Goal: Transaction & Acquisition: Subscribe to service/newsletter

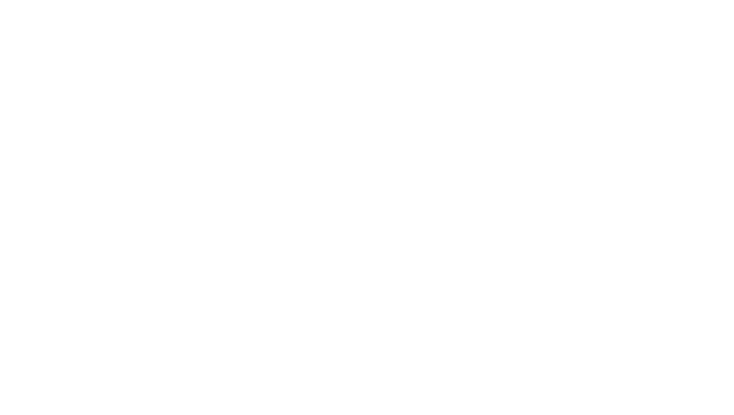
select select "+351"
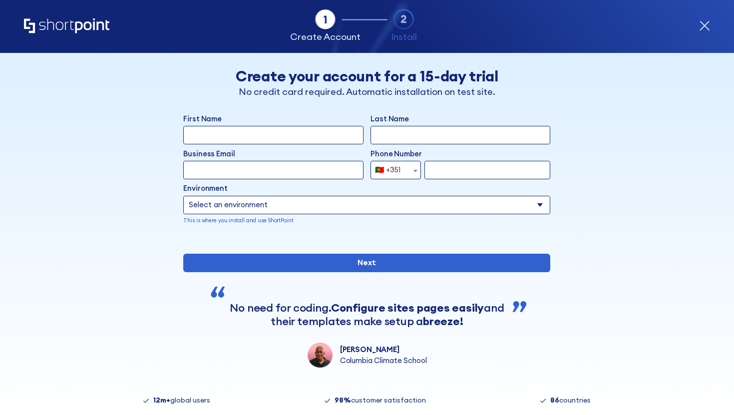
click at [351, 199] on select "Select an environment Microsoft 365 SharePoint Online SharePoint 2019 (On-Premi…" at bounding box center [366, 205] width 367 height 18
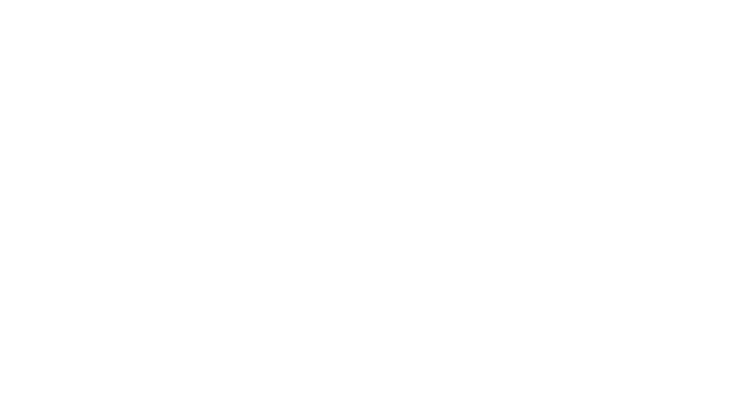
select select "+351"
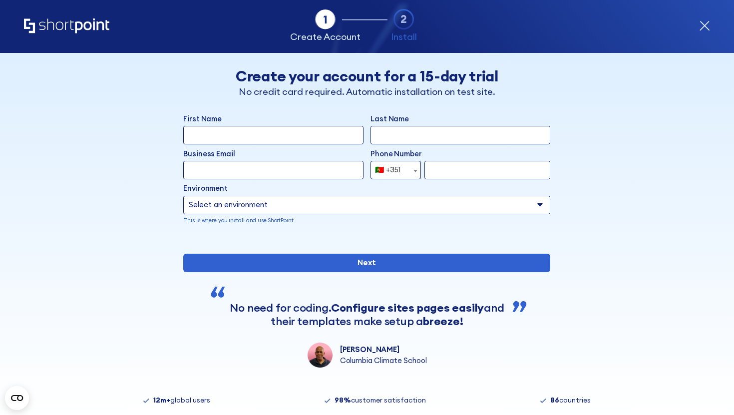
click at [286, 144] on input "First Name" at bounding box center [273, 135] width 180 height 18
type input "luisa"
click at [402, 136] on input "Last Name" at bounding box center [460, 135] width 180 height 18
type input "Silva"
click at [295, 164] on input "Business Email" at bounding box center [273, 170] width 180 height 18
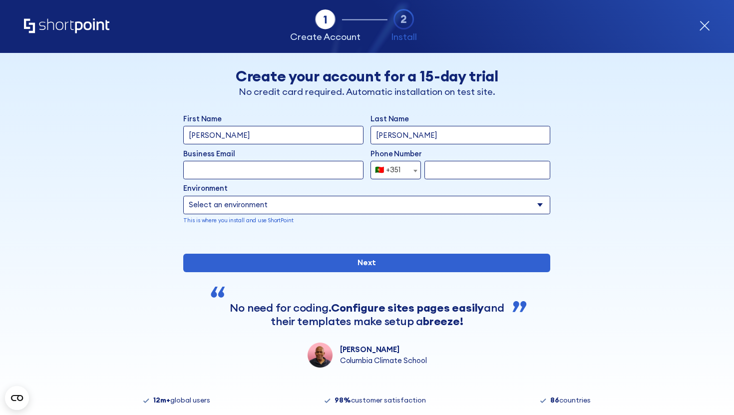
type input "luisa@shortpoint.com"
click at [463, 163] on input "form" at bounding box center [487, 170] width 126 height 18
type input "932723834"
click at [387, 214] on select "Select an environment Microsoft 365 SharePoint Online SharePoint 2019 (On-Premi…" at bounding box center [366, 205] width 367 height 18
select select "Microsoft 365"
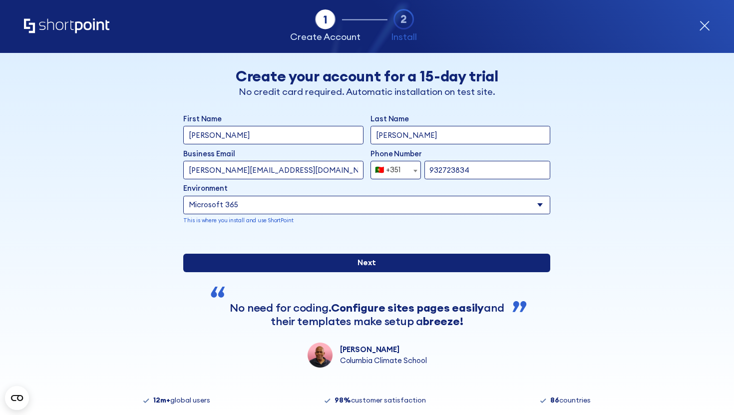
click at [371, 272] on input "Next" at bounding box center [366, 263] width 367 height 18
